Goal: Task Accomplishment & Management: Use online tool/utility

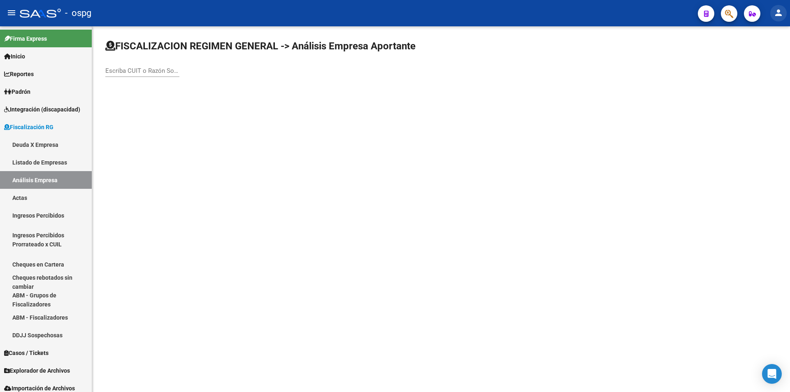
click at [780, 13] on mat-icon "person" at bounding box center [779, 13] width 10 height 10
click at [769, 51] on button "exit_to_app Salir" at bounding box center [762, 54] width 50 height 20
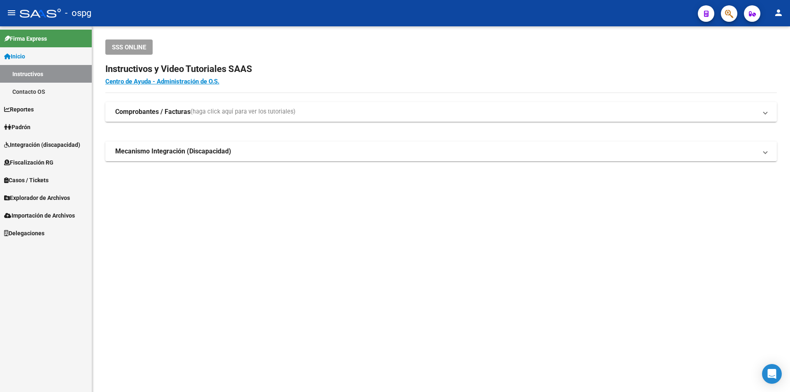
click at [49, 165] on span "Fiscalización RG" at bounding box center [28, 162] width 49 height 9
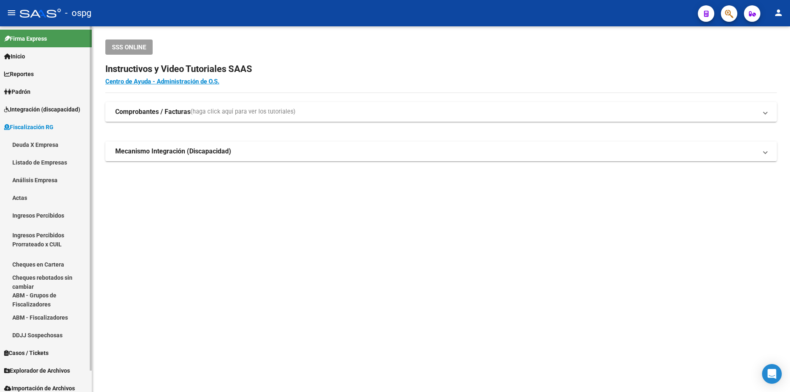
click at [49, 177] on link "Análisis Empresa" at bounding box center [46, 180] width 92 height 18
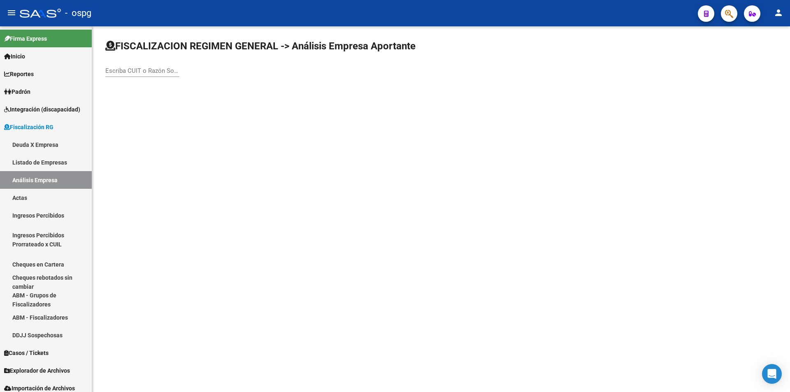
click at [160, 73] on input "Escriba CUIT o Razón Social para buscar" at bounding box center [142, 70] width 74 height 7
click at [775, 12] on mat-icon "person" at bounding box center [779, 13] width 10 height 10
click at [767, 52] on button "exit_to_app Salir" at bounding box center [762, 54] width 50 height 20
